Goal: Navigation & Orientation: Find specific page/section

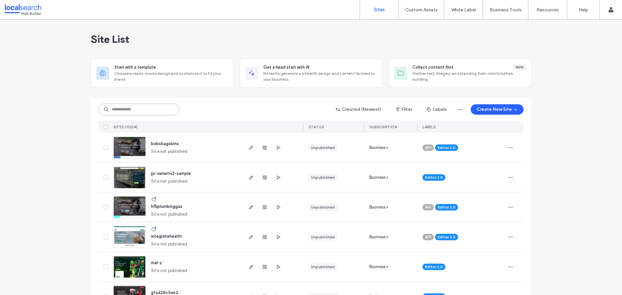
click at [136, 109] on input at bounding box center [139, 110] width 81 height 12
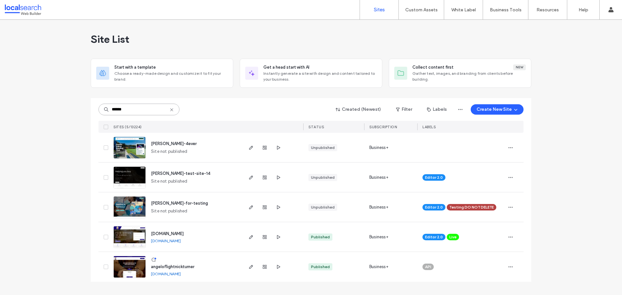
type input "******"
click at [182, 143] on span "[PERSON_NAME]-4ever" at bounding box center [174, 143] width 46 height 5
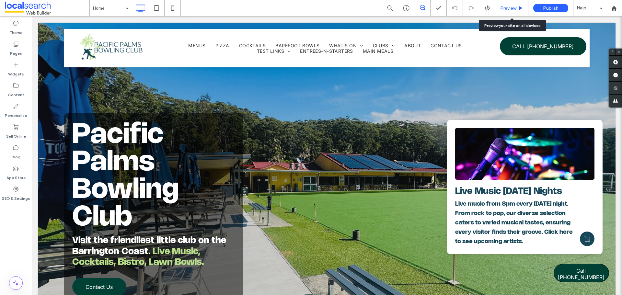
click at [513, 8] on span "Preview" at bounding box center [509, 9] width 16 height 6
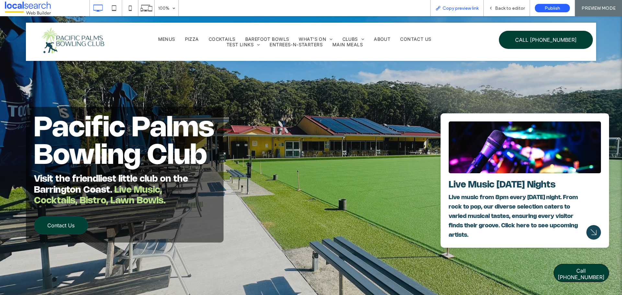
click at [462, 10] on span "Copy preview link" at bounding box center [461, 9] width 36 height 6
drag, startPoint x: 504, startPoint y: 10, endPoint x: 359, endPoint y: 51, distance: 151.0
click at [504, 10] on span "Back to editor" at bounding box center [510, 9] width 30 height 6
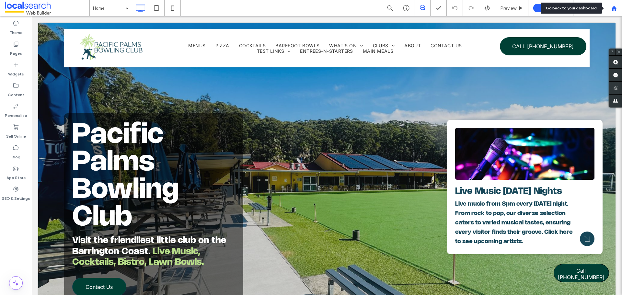
click at [614, 8] on use at bounding box center [614, 8] width 5 height 5
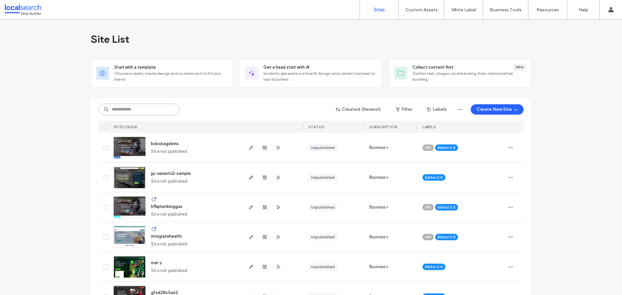
click at [127, 107] on input at bounding box center [139, 110] width 81 height 12
click at [123, 110] on input at bounding box center [139, 110] width 81 height 12
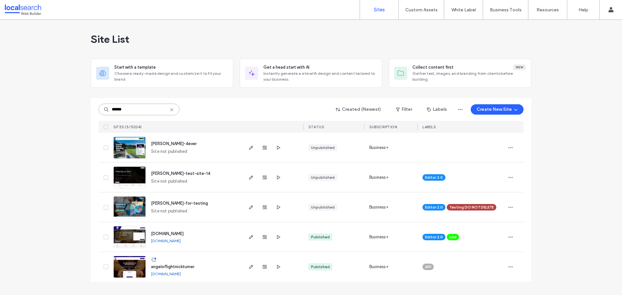
type input "******"
click at [176, 173] on span "angelo-test-site-14" at bounding box center [180, 173] width 59 height 5
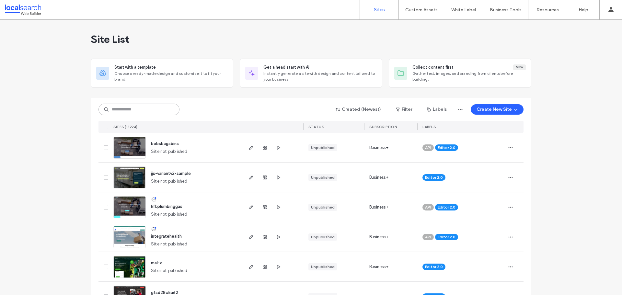
click at [130, 111] on input at bounding box center [139, 110] width 81 height 12
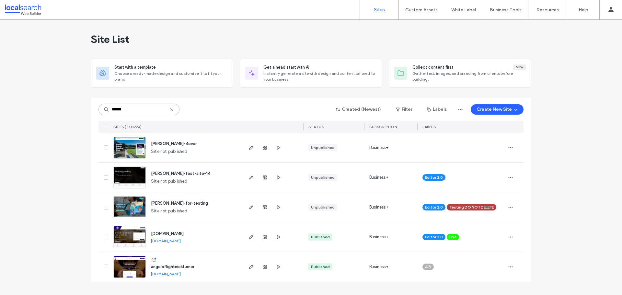
type input "******"
click at [174, 204] on span "angelo-for-testing" at bounding box center [179, 203] width 57 height 5
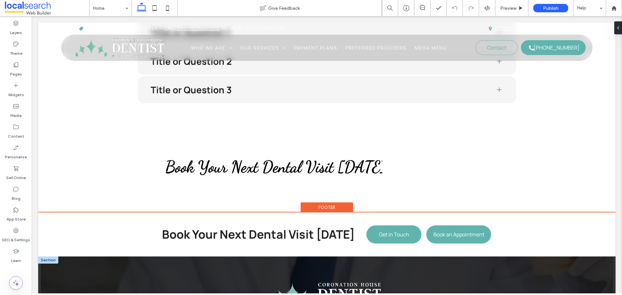
scroll to position [325, 0]
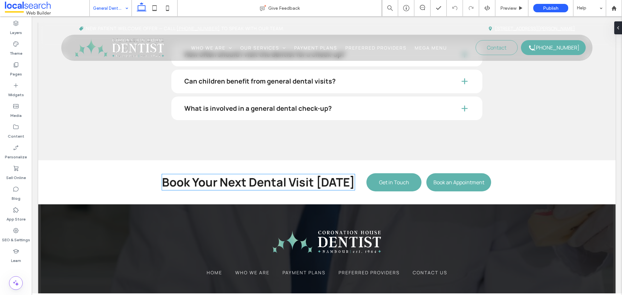
scroll to position [1880, 0]
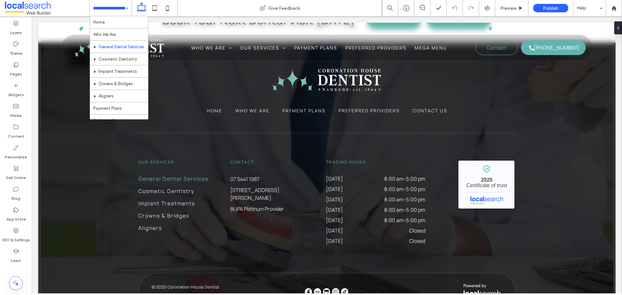
click at [117, 10] on input at bounding box center [109, 8] width 32 height 16
click at [114, 10] on input at bounding box center [109, 8] width 32 height 16
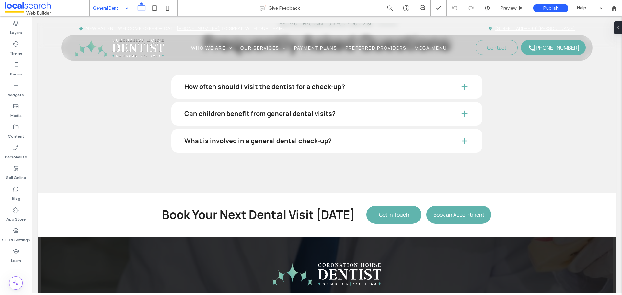
scroll to position [1815, 0]
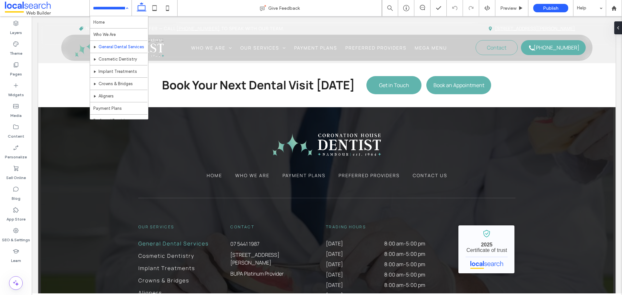
click at [123, 8] on div "Home Who We Are General Dental Services Cosmetic Dentistry Implant Treatments C…" at bounding box center [111, 8] width 42 height 16
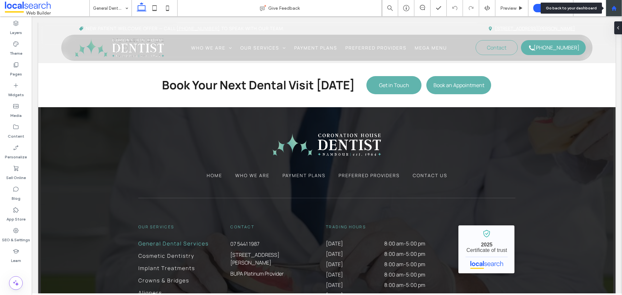
click at [614, 6] on use at bounding box center [614, 8] width 5 height 5
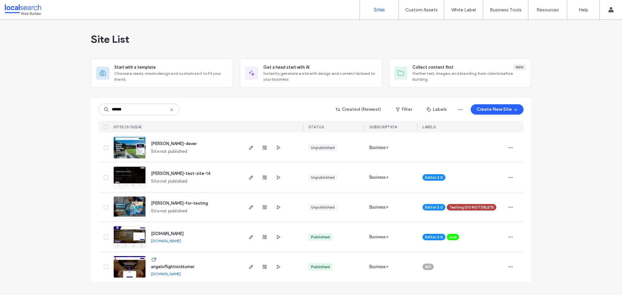
type input "******"
